Goal: Information Seeking & Learning: Check status

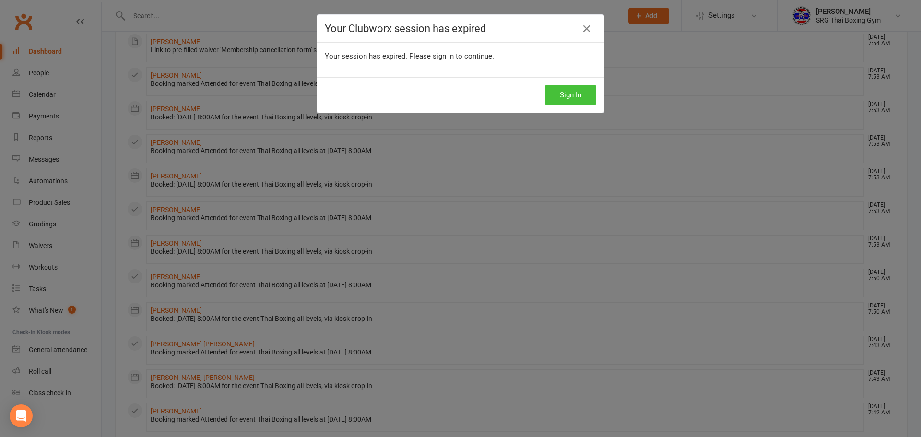
click at [563, 94] on button "Sign In" at bounding box center [570, 95] width 51 height 20
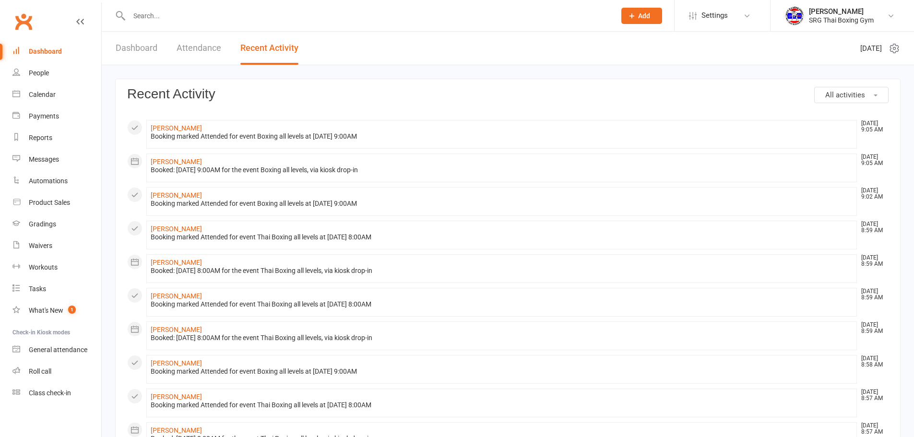
drag, startPoint x: 182, startPoint y: 13, endPoint x: 241, endPoint y: 92, distance: 98.1
click at [193, 44] on ui-view "Prospect Member Non-attending contact Class / event Appointment Grading event T…" at bounding box center [457, 413] width 914 height 822
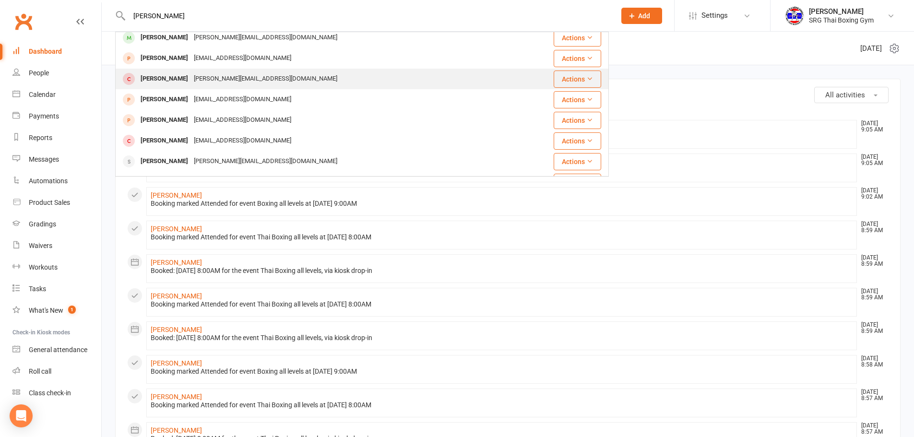
scroll to position [144, 0]
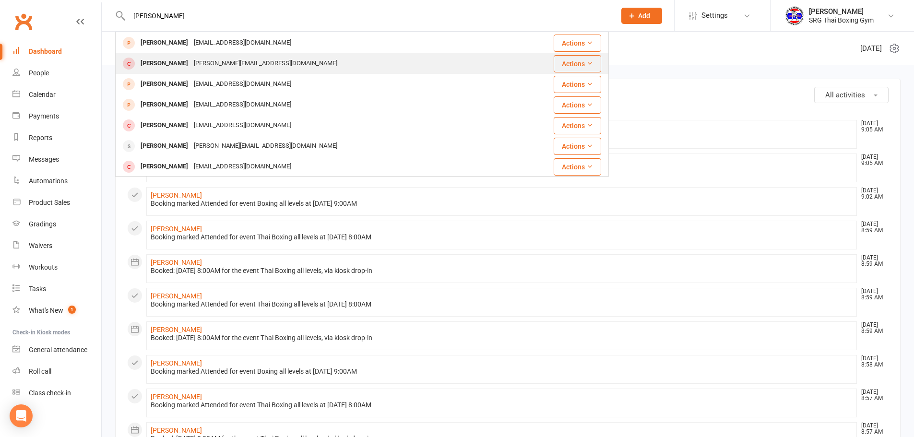
type input "[PERSON_NAME]"
click at [188, 63] on div "[PERSON_NAME]" at bounding box center [164, 64] width 53 height 14
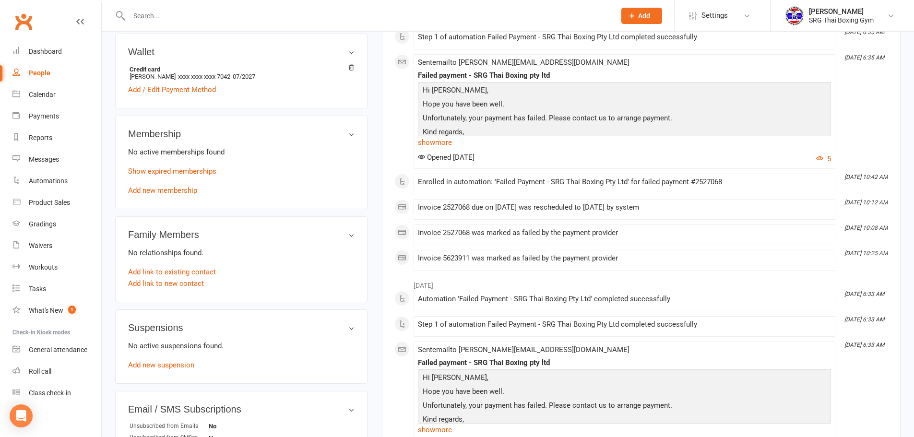
scroll to position [288, 0]
click at [450, 149] on link "show more" at bounding box center [624, 141] width 413 height 13
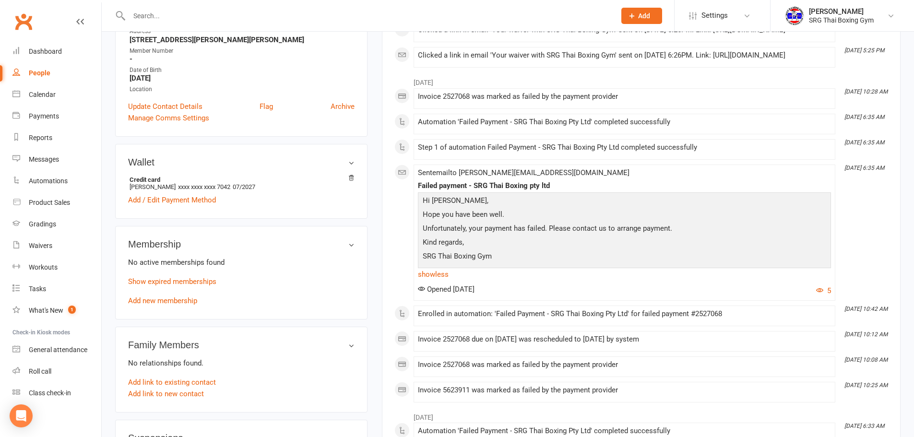
scroll to position [192, 0]
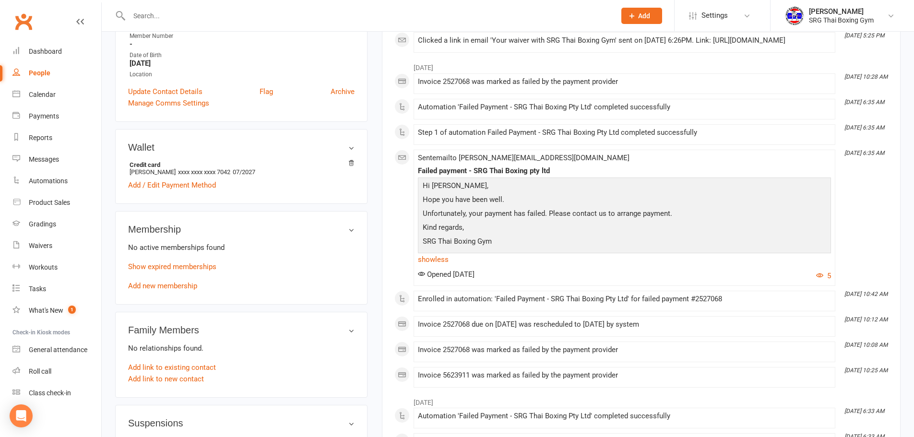
click at [910, 200] on div "upload photo [PERSON_NAME] Activated [DATE] Added [DATE] Cancelled member [DEMO…" at bounding box center [508, 429] width 812 height 1178
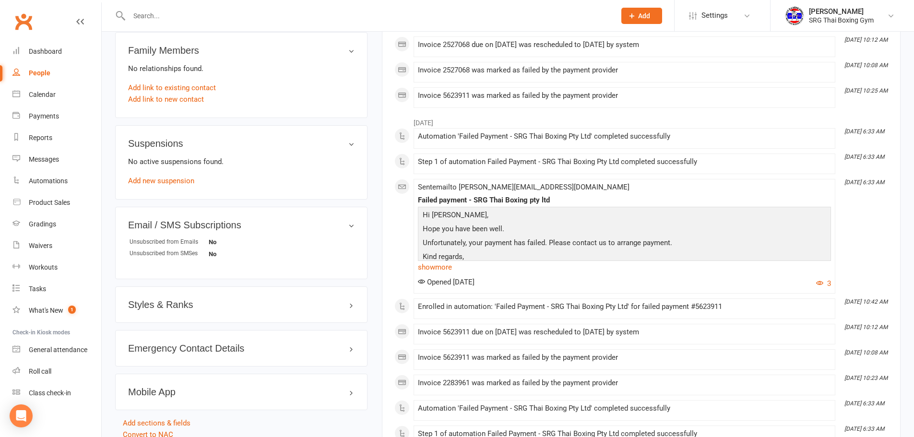
scroll to position [480, 0]
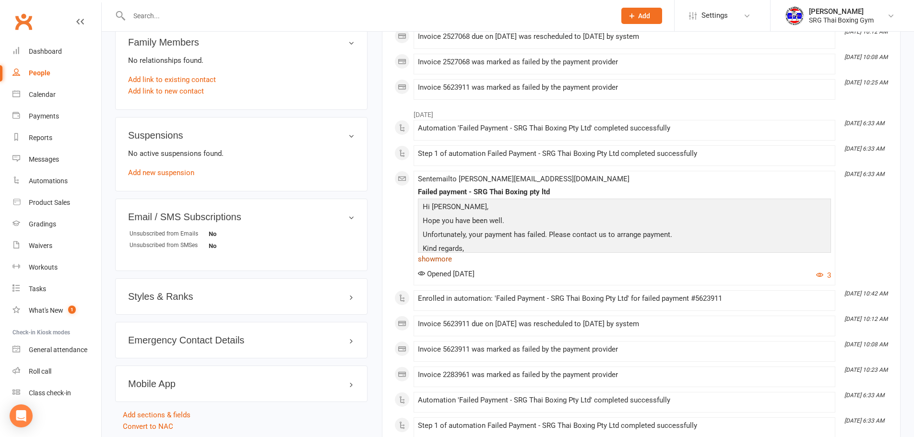
click at [443, 266] on link "show more" at bounding box center [624, 258] width 413 height 13
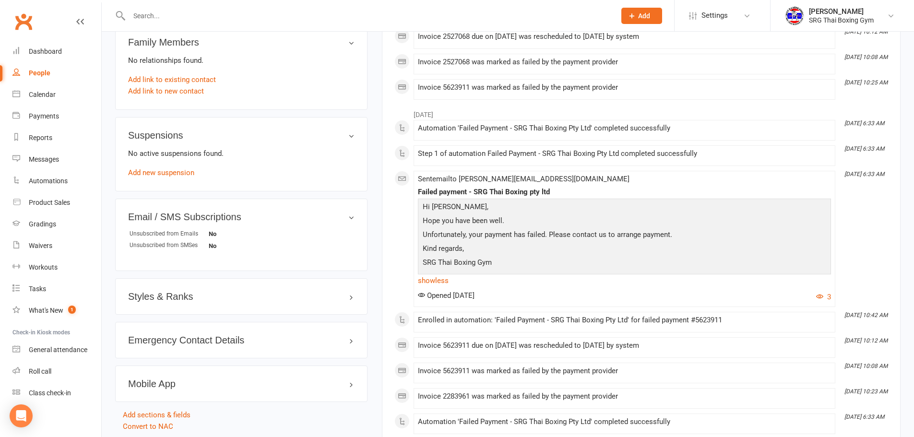
click at [904, 336] on main "✓ Memberships n/a No active memberships $ Balance $0.00 Next: n/a Last: 8 Apr 2…" at bounding box center [641, 151] width 533 height 1173
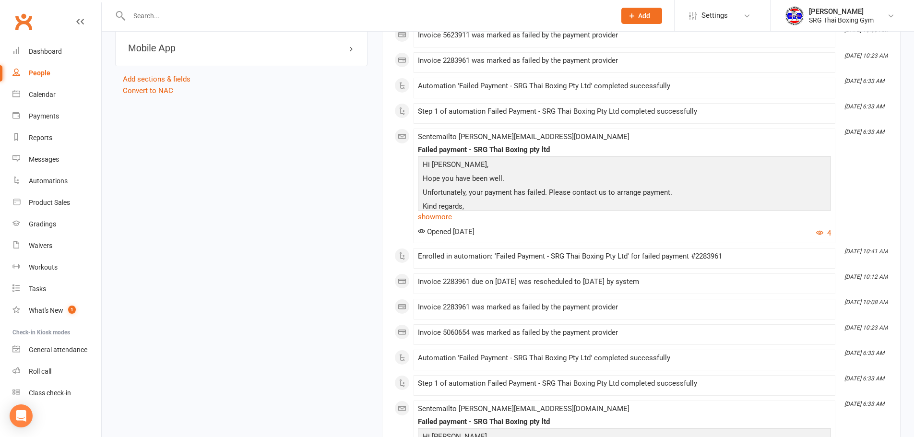
scroll to position [768, 0]
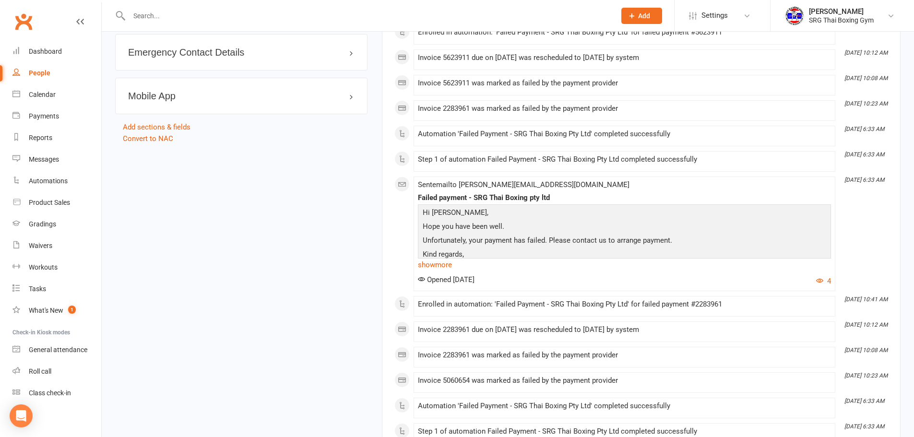
drag, startPoint x: 758, startPoint y: 60, endPoint x: 755, endPoint y: 65, distance: 6.0
click at [758, 45] on li "Mar 29, 10:42 AM Enrolled in automation: 'Failed Payment - SRG Thai Boxing Pty …" at bounding box center [625, 34] width 422 height 21
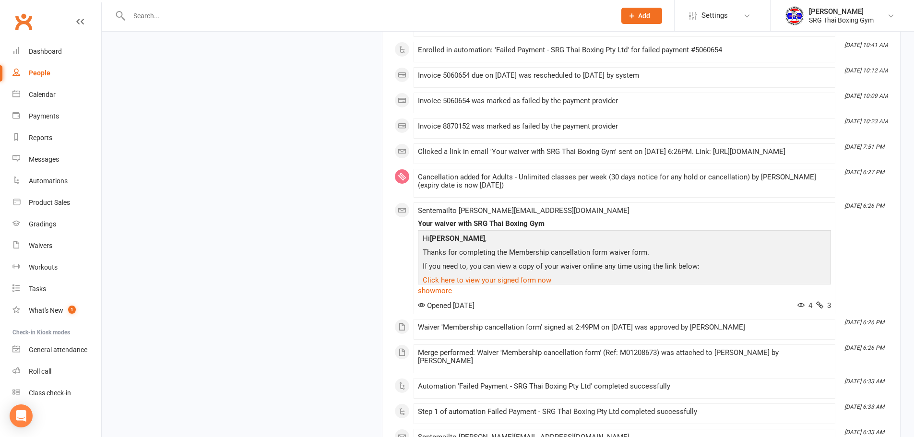
scroll to position [1342, 0]
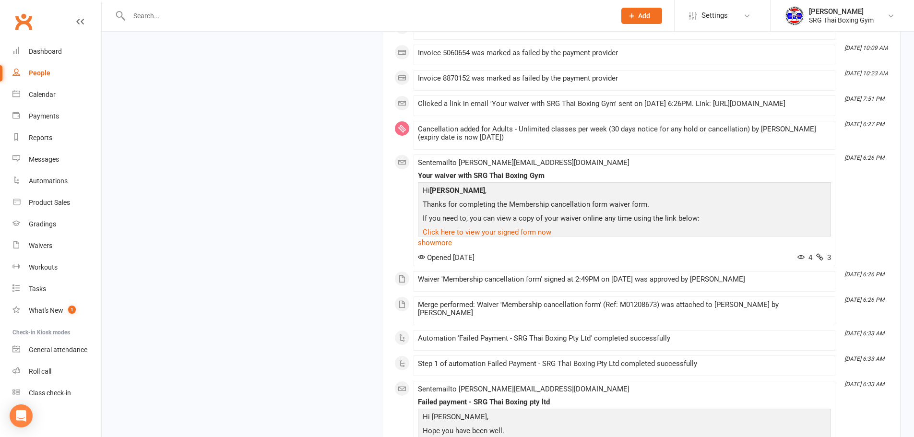
click at [756, 40] on li "Mar 15, 10:12 AM Invoice 5060654 due on 14 Mar 2025 was rescheduled to 18 Mar 2…" at bounding box center [625, 29] width 422 height 21
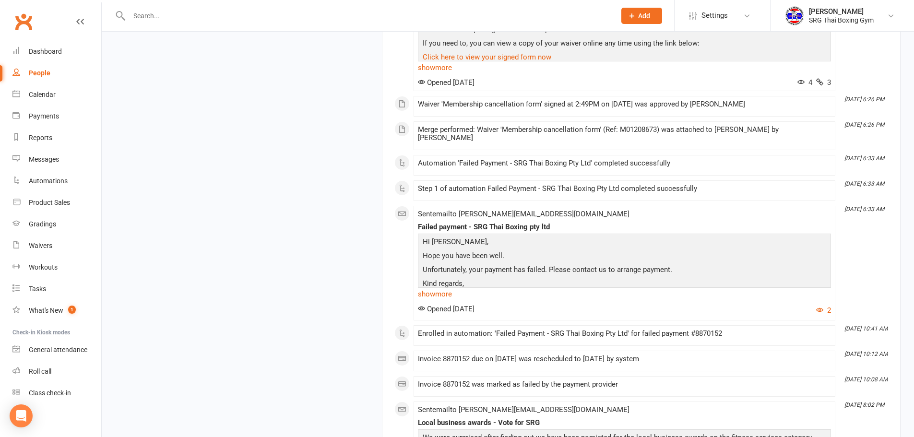
scroll to position [1534, 0]
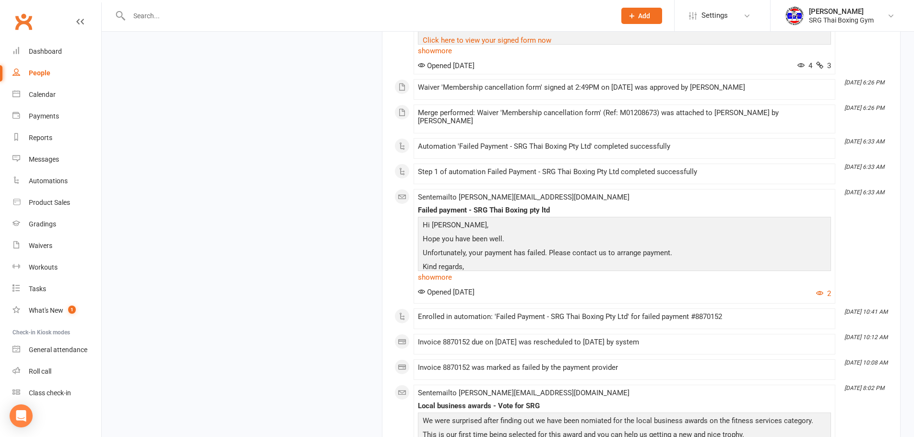
click at [906, 355] on main "✓ Memberships n/a No active memberships $ Balance $0.00 Next: n/a Last: 8 Apr 2…" at bounding box center [641, 171] width 533 height 3320
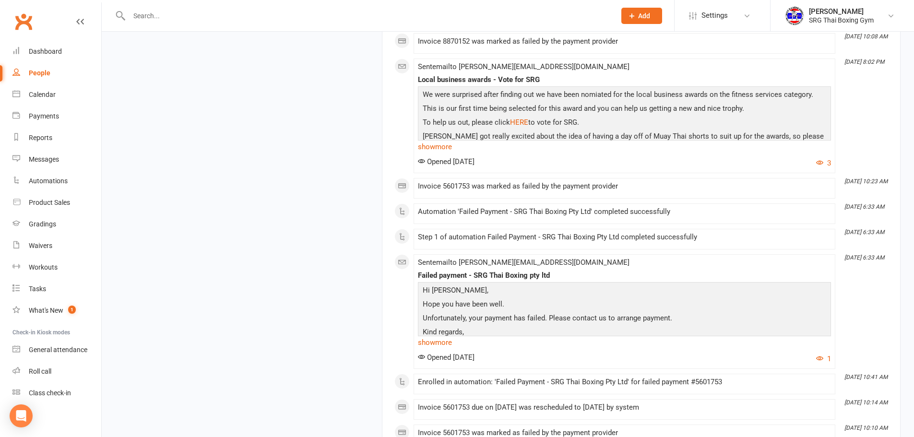
scroll to position [1870, 0]
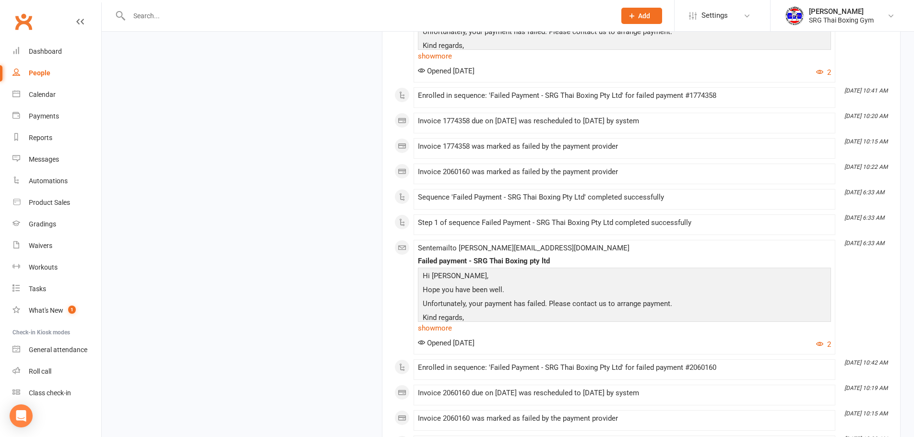
scroll to position [2732, 0]
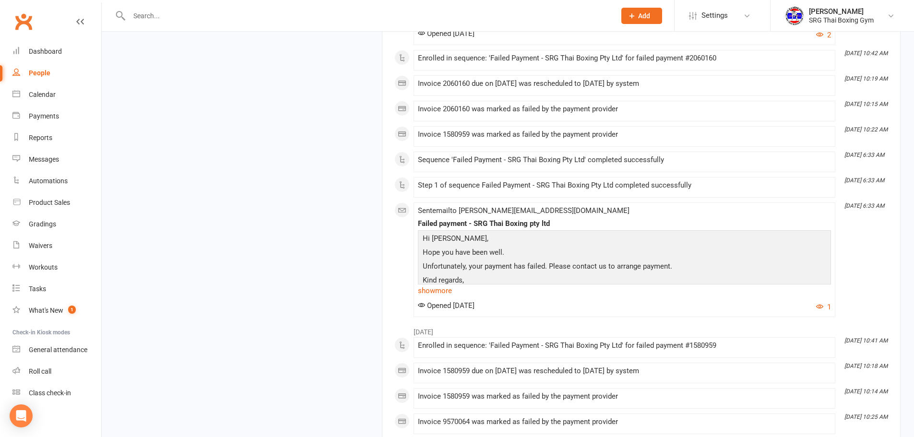
scroll to position [3020, 0]
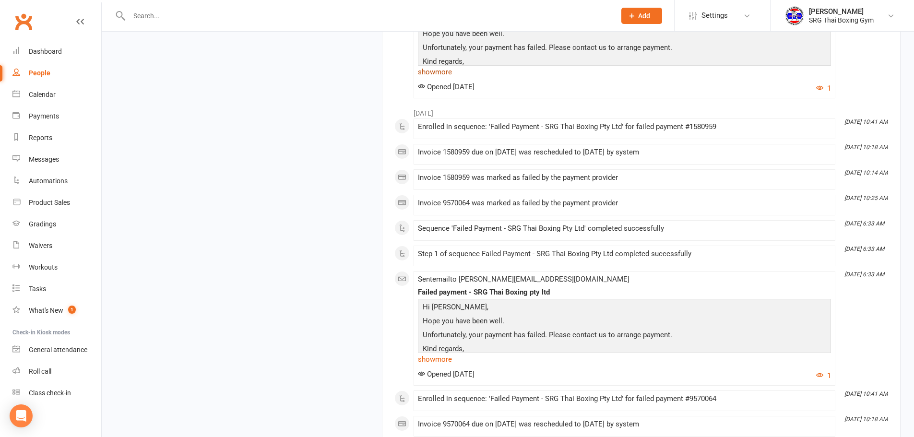
scroll to position [3260, 0]
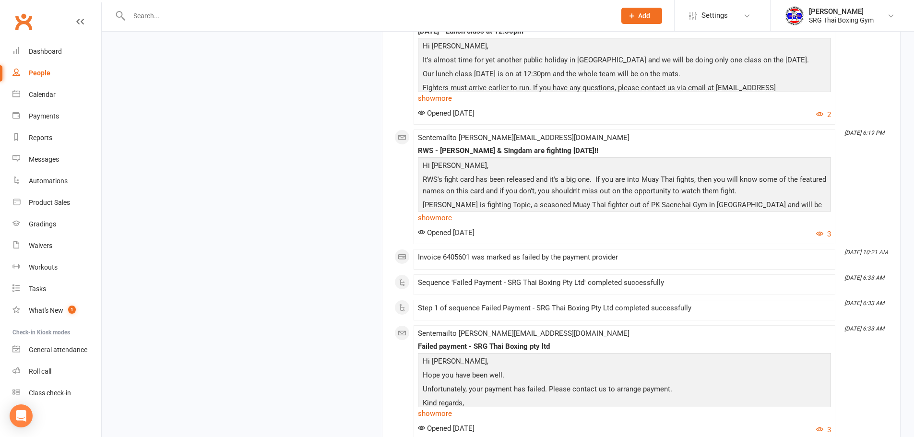
scroll to position [3788, 0]
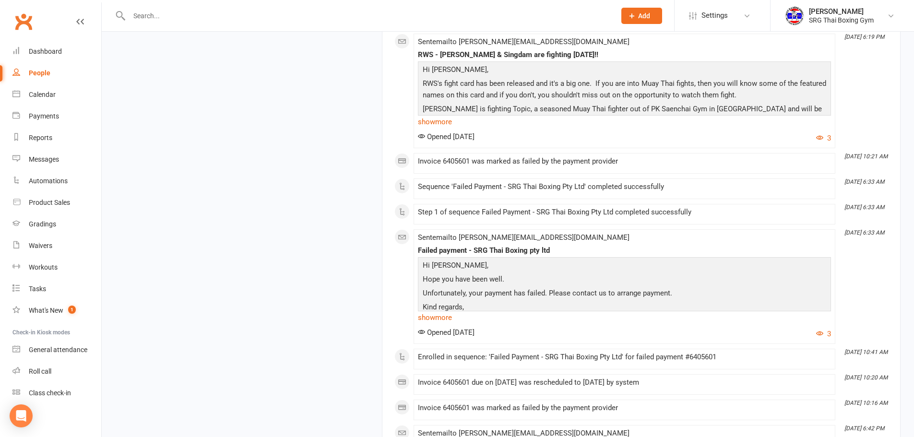
drag, startPoint x: 178, startPoint y: 221, endPoint x: 279, endPoint y: 237, distance: 102.9
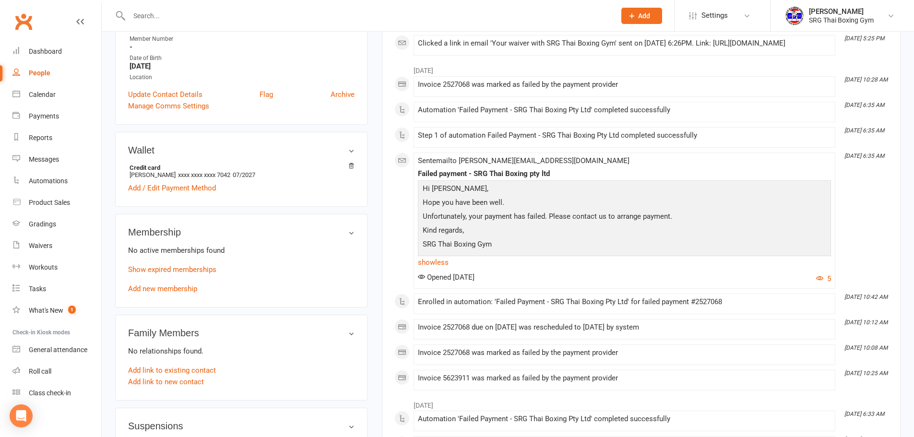
scroll to position [0, 0]
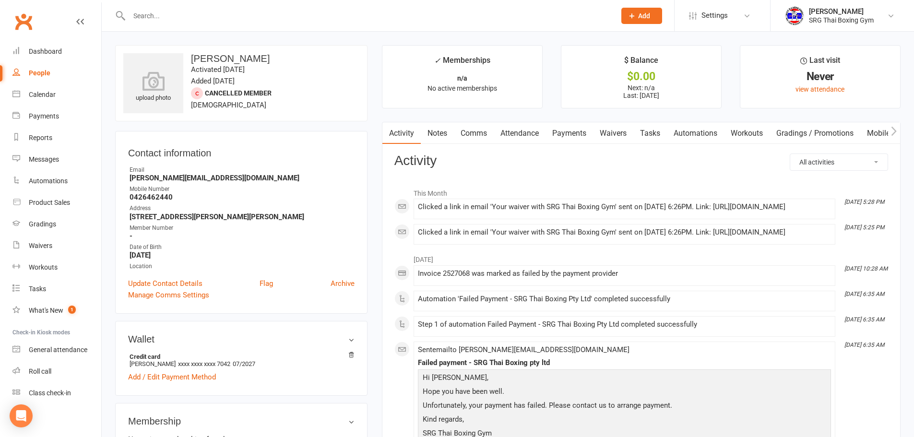
click at [554, 138] on link "Payments" at bounding box center [570, 133] width 48 height 22
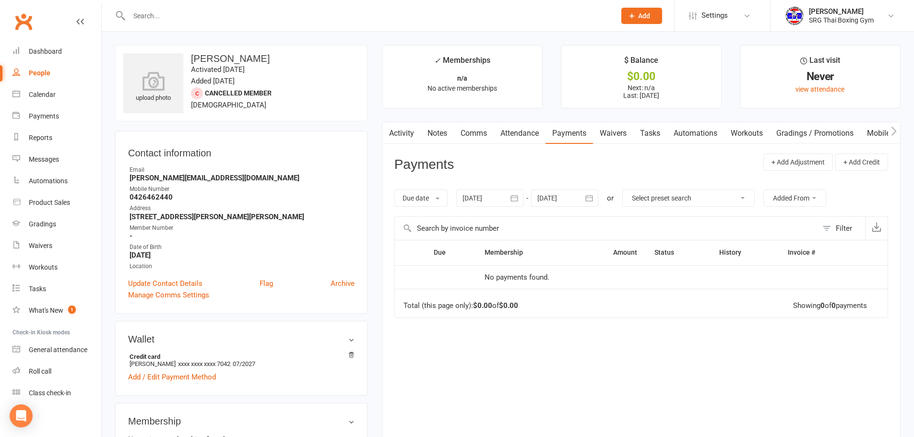
click at [522, 131] on link "Attendance" at bounding box center [520, 133] width 52 height 22
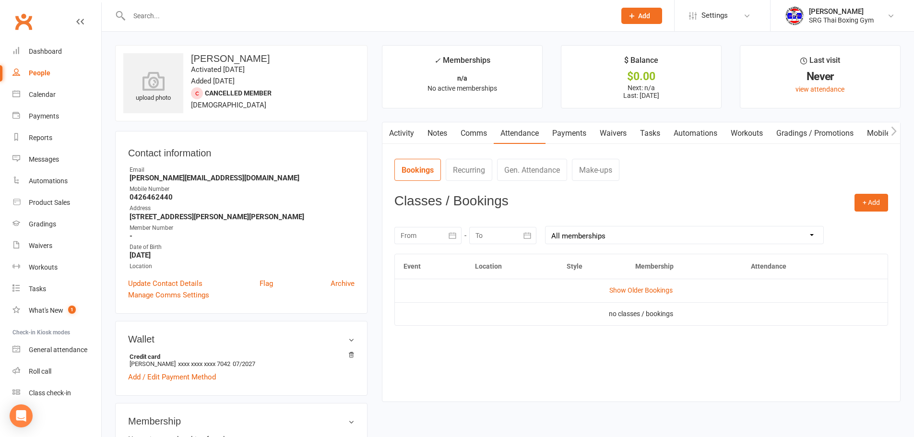
click at [566, 133] on link "Payments" at bounding box center [570, 133] width 48 height 22
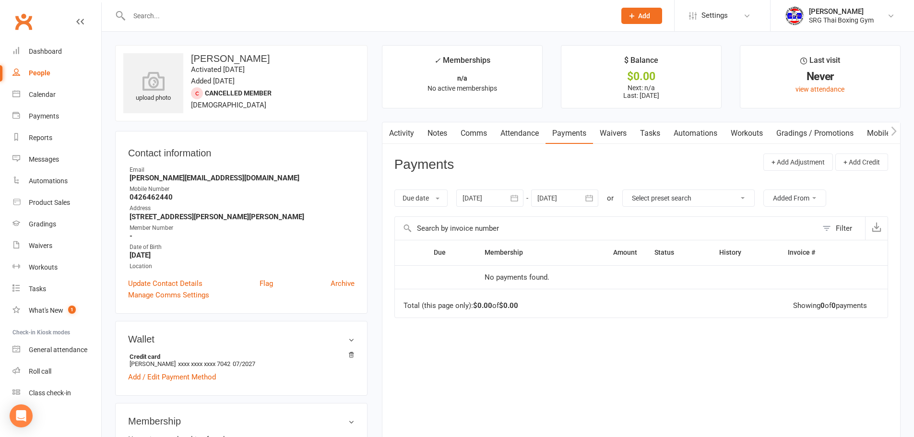
click at [481, 199] on div at bounding box center [489, 198] width 67 height 17
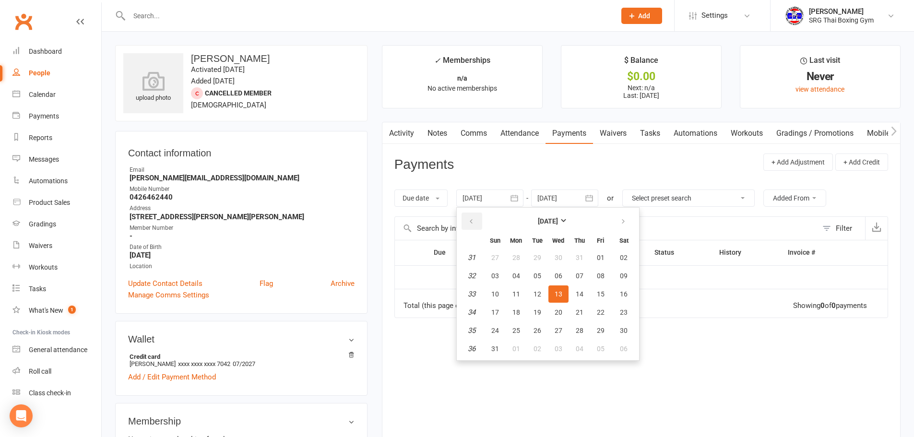
click at [469, 220] on button "button" at bounding box center [472, 221] width 21 height 17
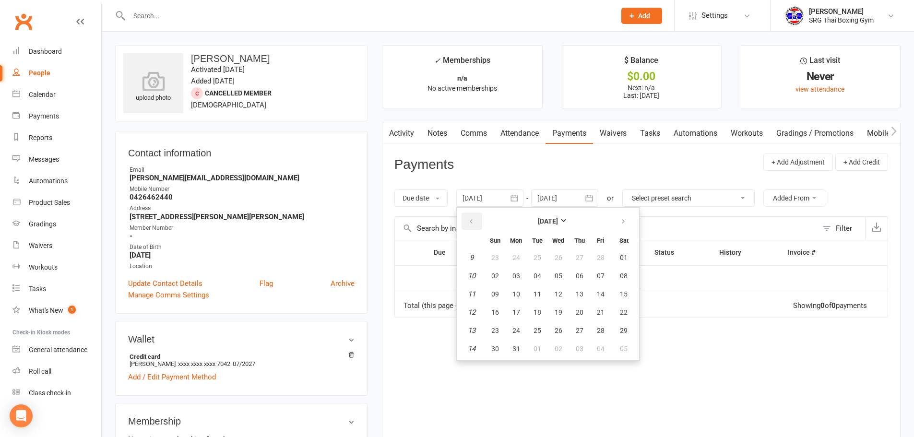
click at [469, 220] on button "button" at bounding box center [472, 221] width 21 height 17
drag, startPoint x: 486, startPoint y: 278, endPoint x: 485, endPoint y: 261, distance: 17.3
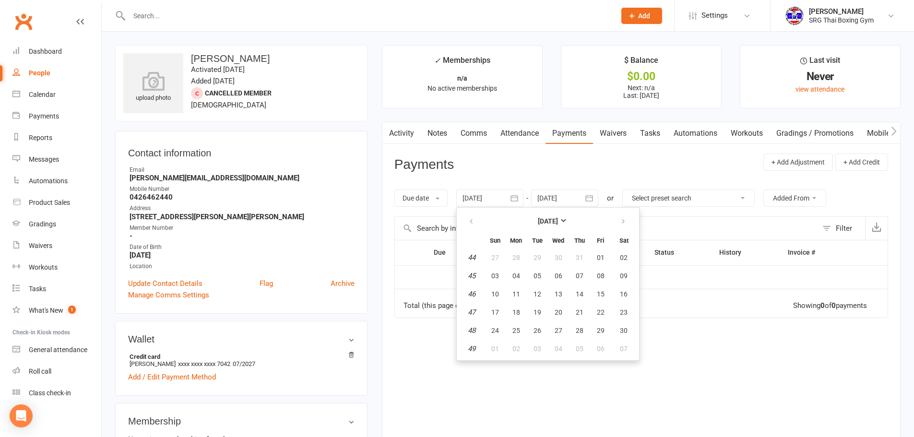
click at [484, 277] on td "45" at bounding box center [472, 275] width 24 height 17
click at [490, 256] on button "27" at bounding box center [495, 257] width 20 height 17
type input "27 Oct 2024"
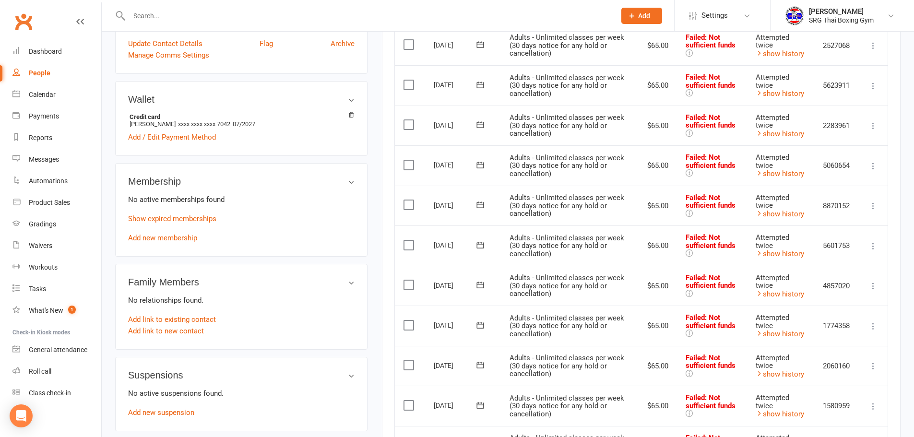
scroll to position [480, 0]
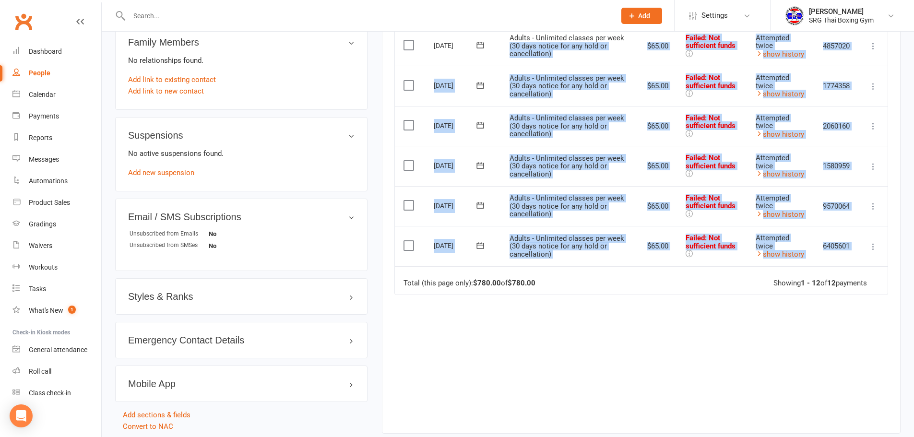
drag, startPoint x: 595, startPoint y: 268, endPoint x: 509, endPoint y: 45, distance: 239.2
click at [509, 45] on table "Due Contact Membership Amount Status History Invoice # Select this 08 Apr 2025 …" at bounding box center [641, 27] width 494 height 535
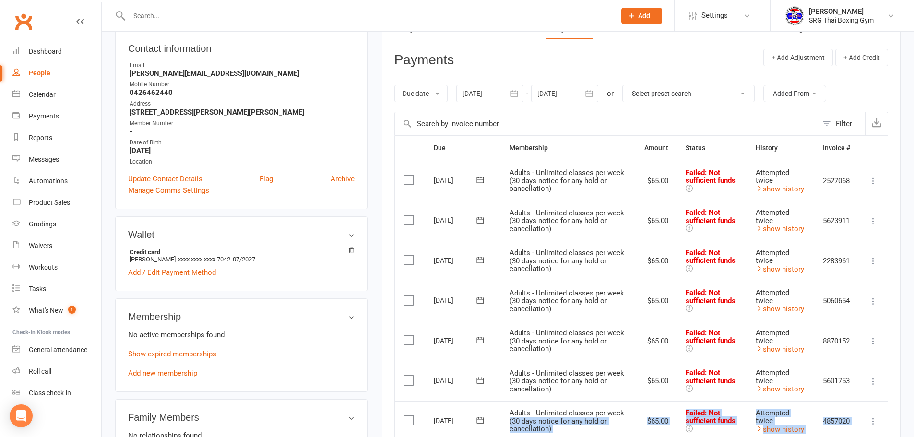
scroll to position [48, 0]
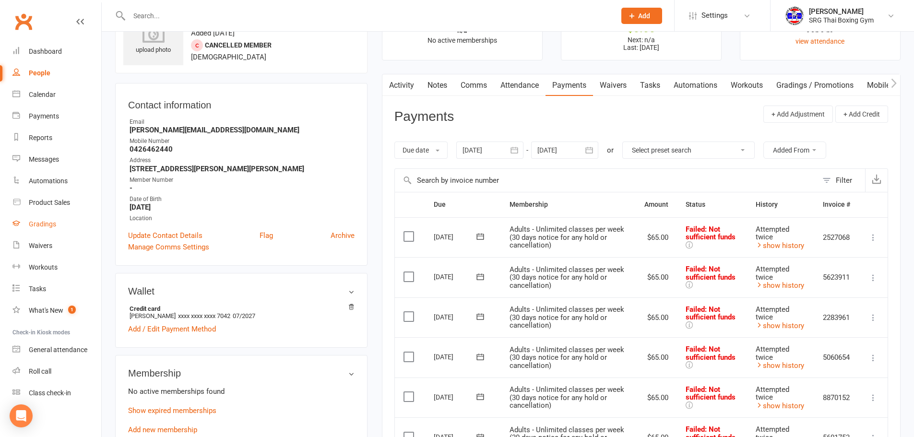
click at [18, 228] on link "Gradings" at bounding box center [56, 225] width 89 height 22
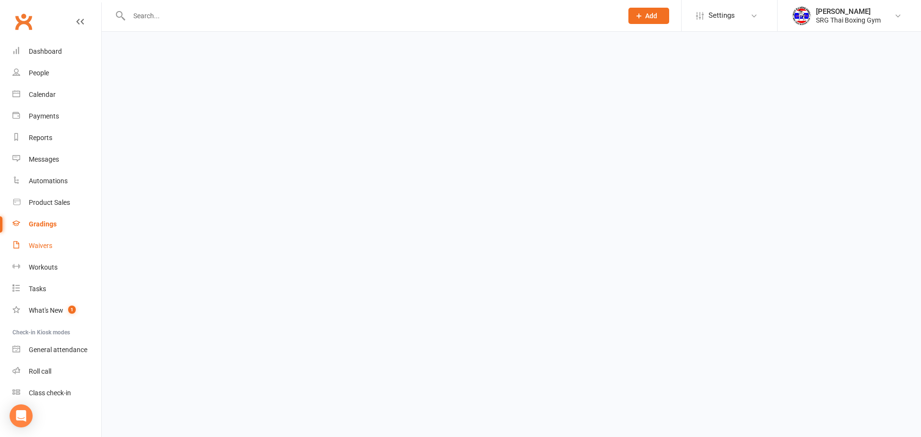
click at [27, 245] on link "Waivers" at bounding box center [56, 246] width 89 height 22
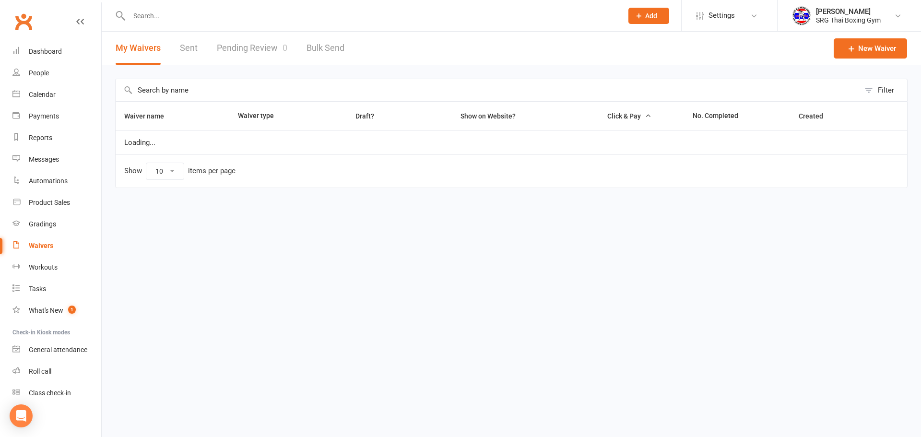
click at [290, 23] on div at bounding box center [365, 15] width 501 height 31
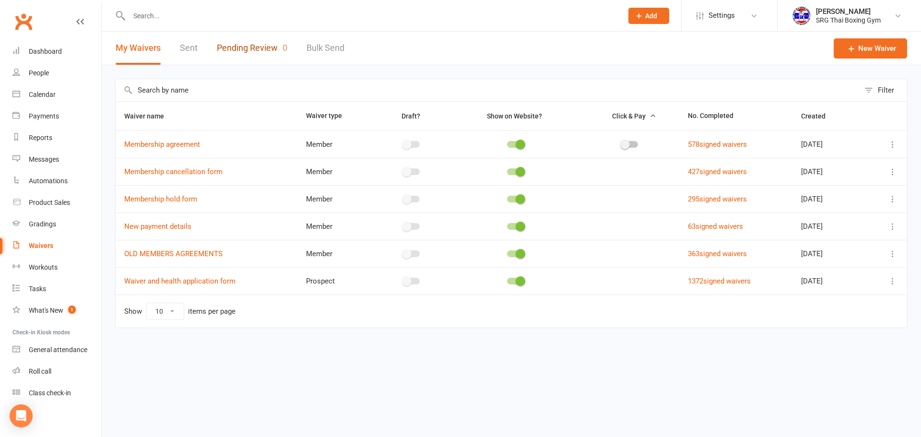
click at [258, 49] on link "Pending Review 0" at bounding box center [252, 48] width 71 height 33
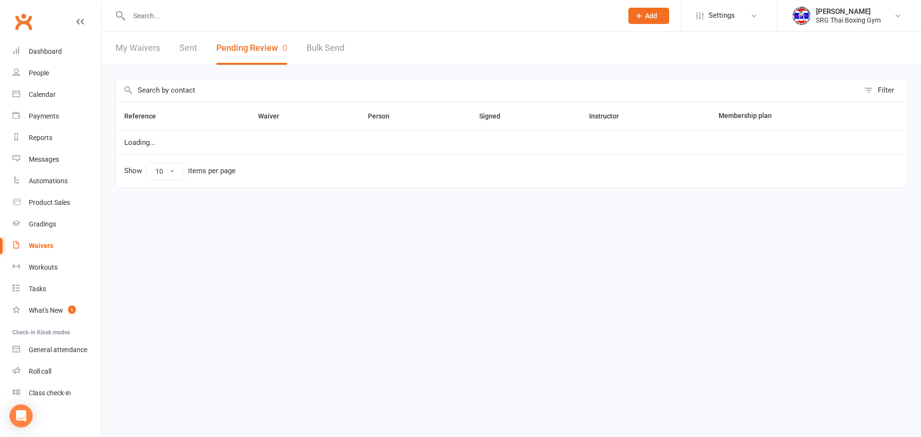
select select "100"
